Goal: Submit feedback/report problem

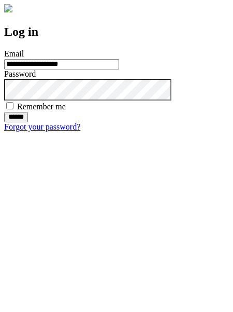
type input "**********"
click at [28, 122] on input "******" at bounding box center [16, 117] width 24 height 10
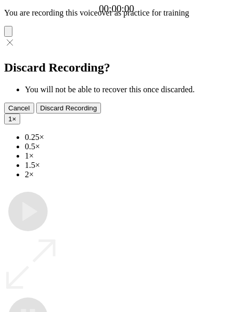
type input "**********"
